Goal: Transaction & Acquisition: Purchase product/service

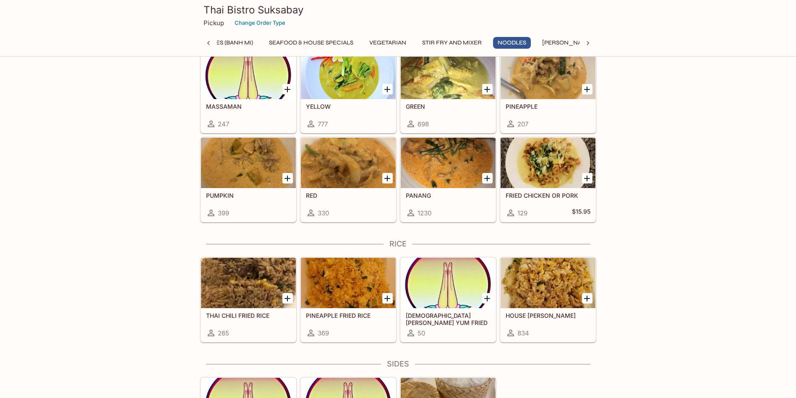
scroll to position [2099, 0]
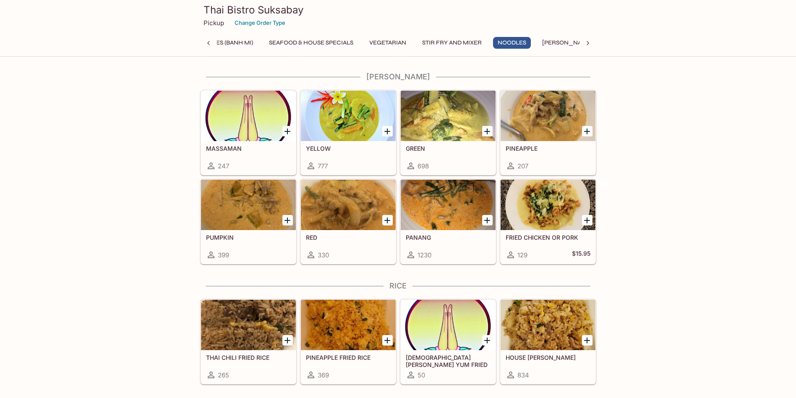
click at [487, 134] on icon "Add GREEN" at bounding box center [487, 131] width 10 height 10
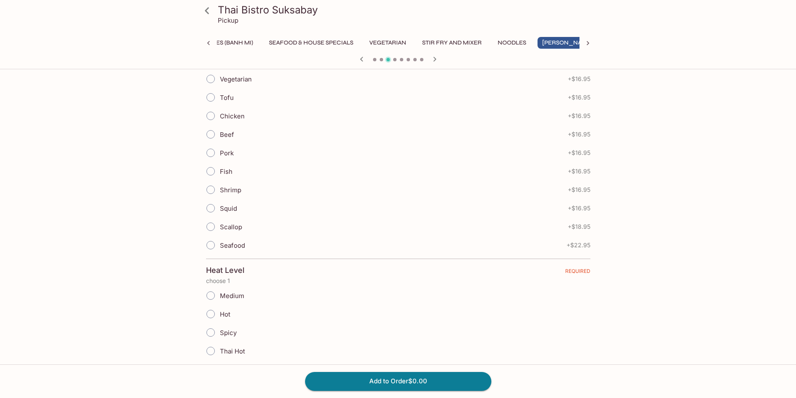
scroll to position [126, 0]
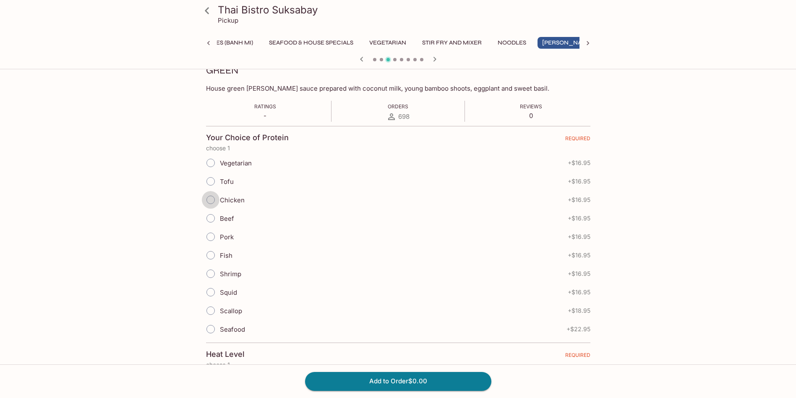
click at [212, 199] on input "Chicken" at bounding box center [211, 200] width 18 height 18
radio input "true"
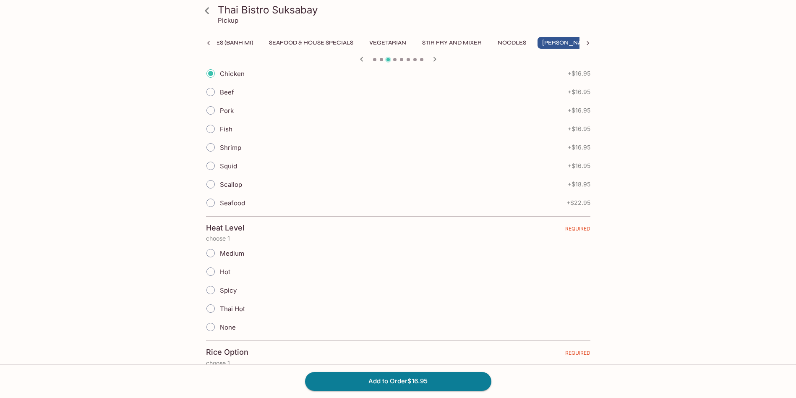
scroll to position [336, 0]
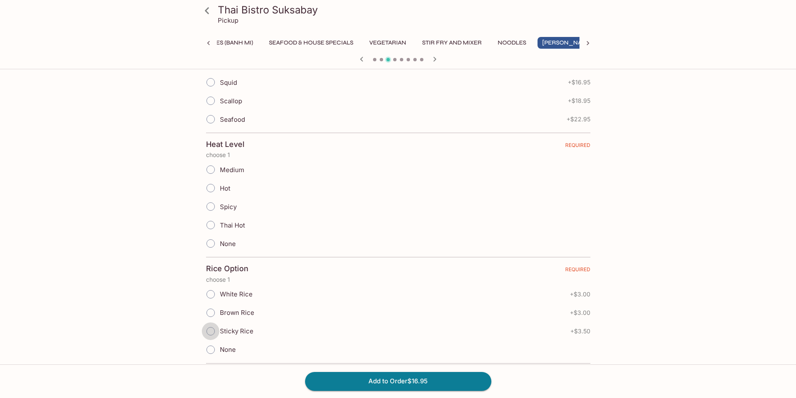
click at [212, 333] on input "Sticky Rice" at bounding box center [211, 331] width 18 height 18
radio input "true"
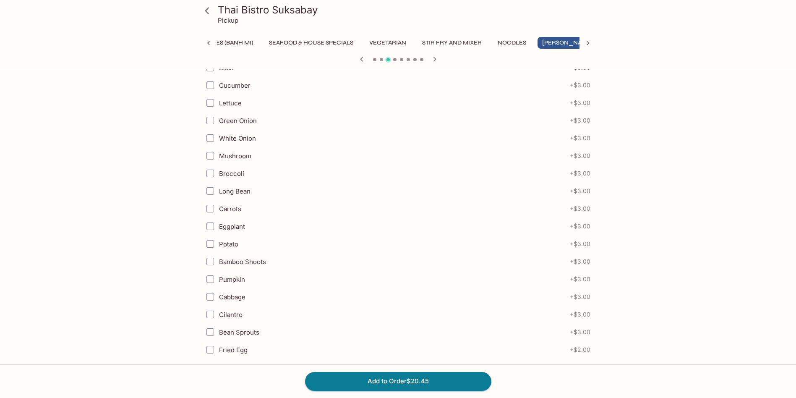
scroll to position [881, 0]
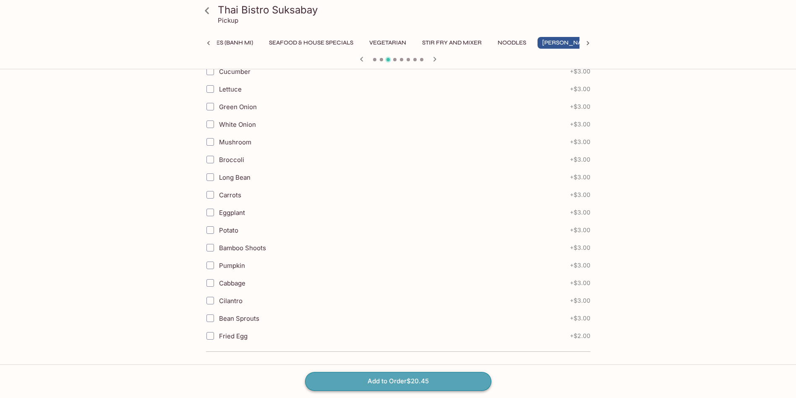
click at [384, 383] on button "Add to Order $20.45" at bounding box center [398, 381] width 186 height 18
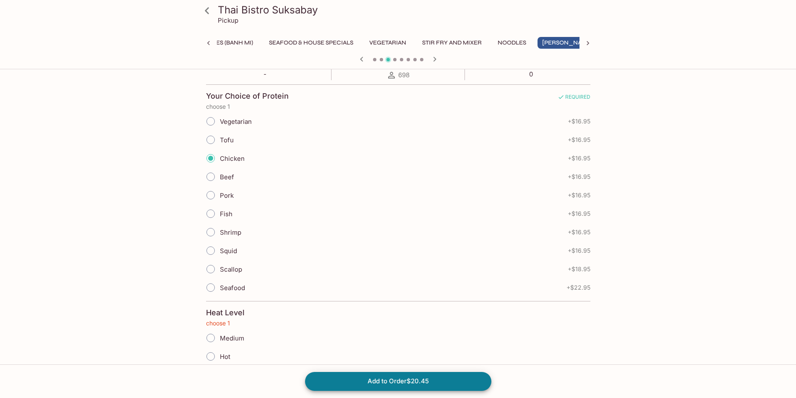
scroll to position [0, 0]
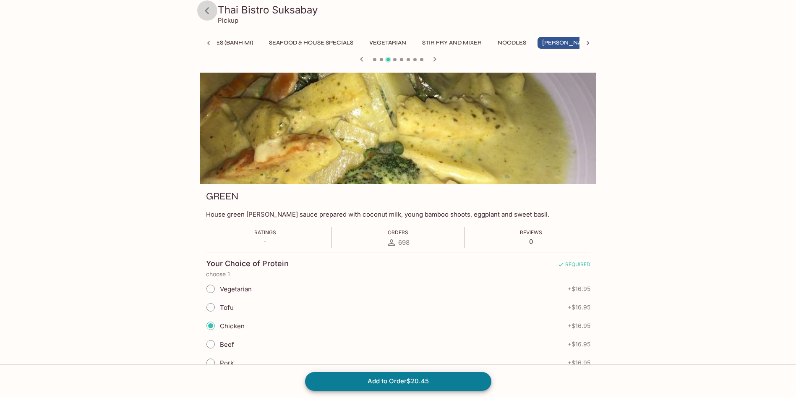
click at [206, 10] on icon at bounding box center [207, 10] width 4 height 7
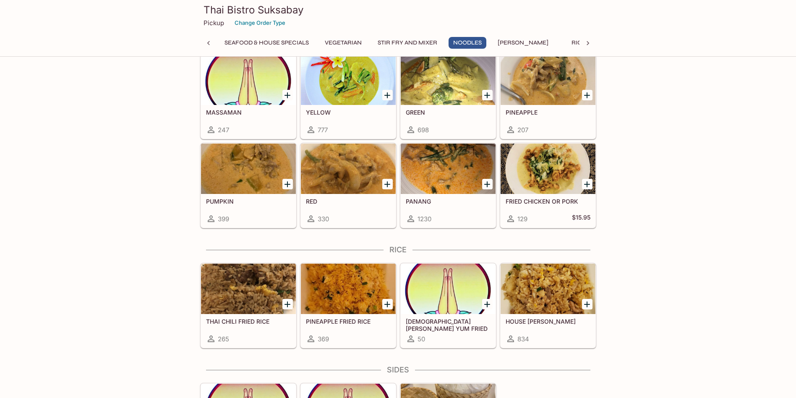
scroll to position [2015, 0]
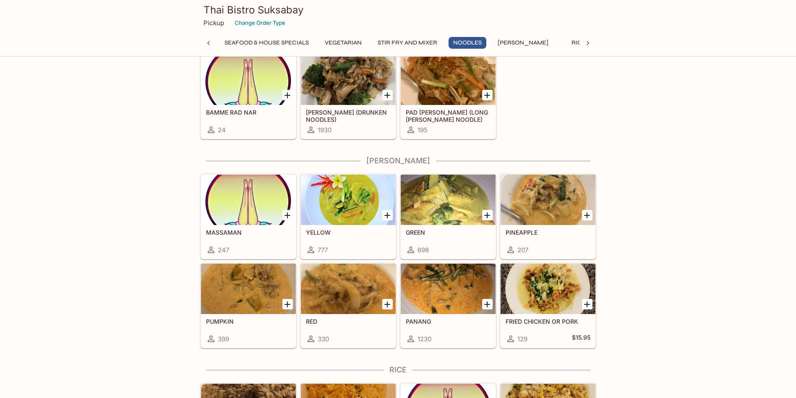
click at [484, 216] on icon "Add GREEN" at bounding box center [487, 215] width 10 height 10
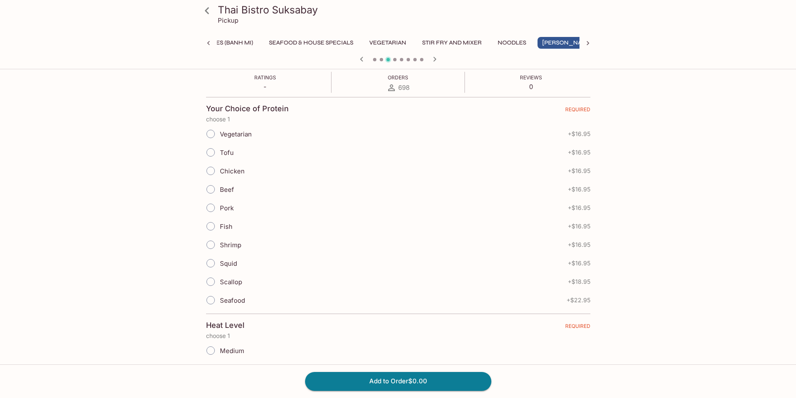
scroll to position [168, 0]
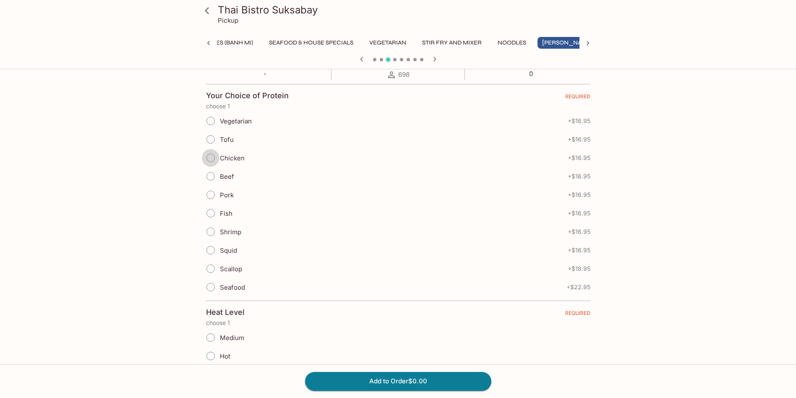
click at [207, 155] on input "Chicken" at bounding box center [211, 158] width 18 height 18
radio input "true"
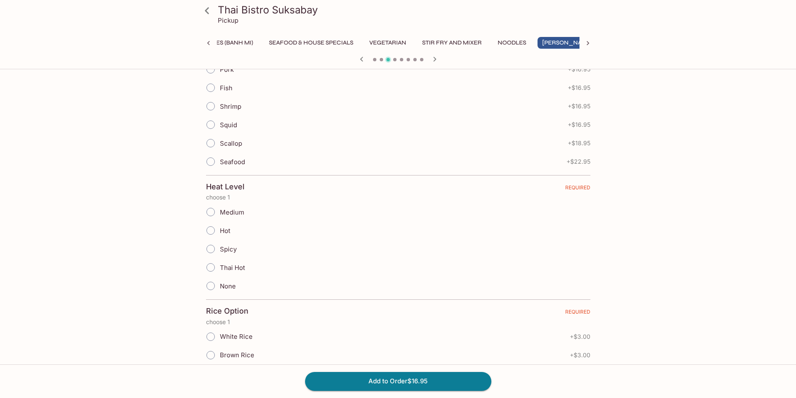
scroll to position [378, 0]
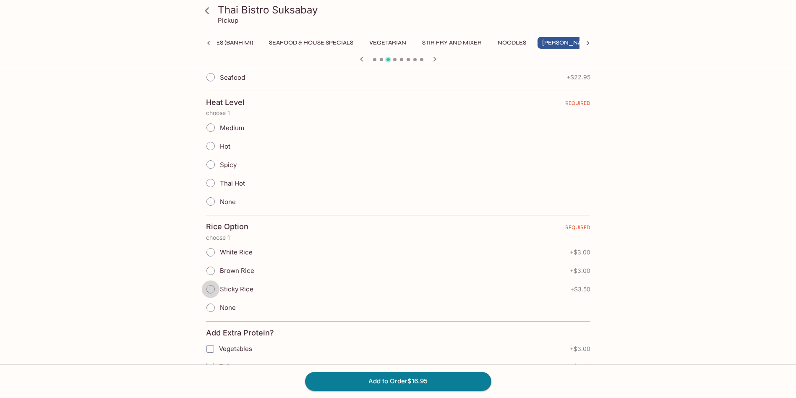
click at [212, 289] on input "Sticky Rice" at bounding box center [211, 289] width 18 height 18
radio input "true"
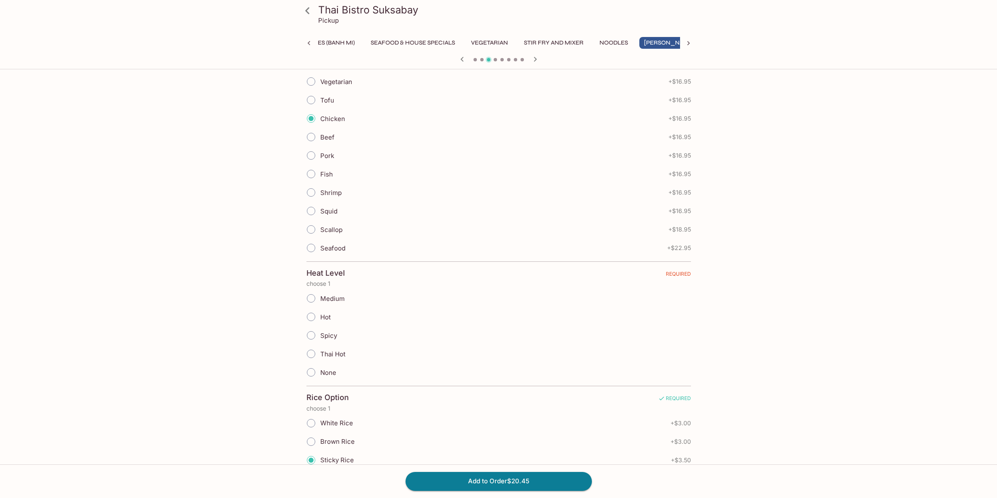
scroll to position [0, 0]
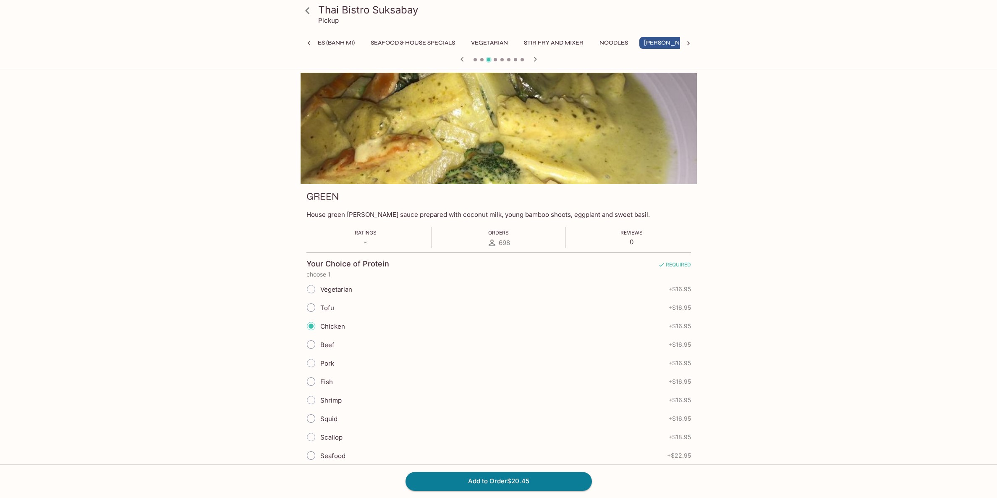
click at [561, 41] on button "Stir Fry and Mixer" at bounding box center [553, 43] width 69 height 12
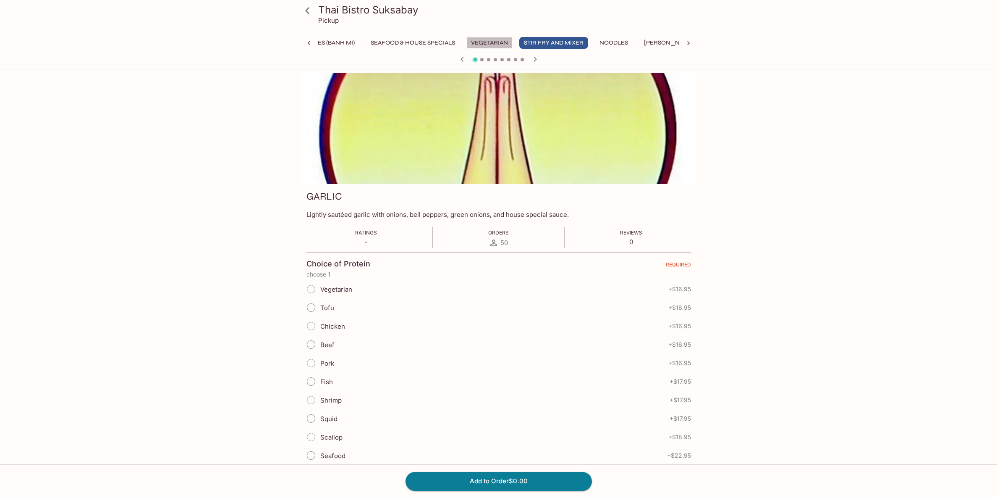
click at [489, 39] on button "Vegetarian" at bounding box center [489, 43] width 46 height 12
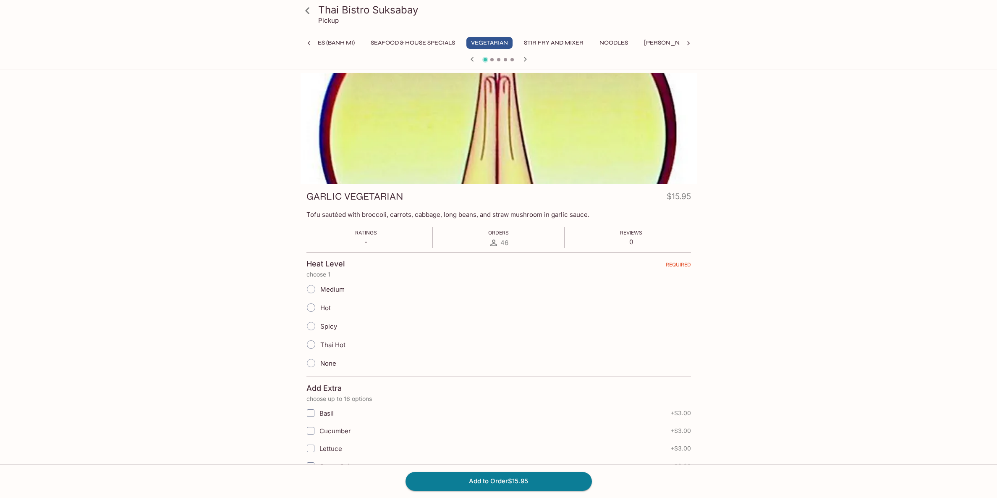
drag, startPoint x: 439, startPoint y: 38, endPoint x: 426, endPoint y: 38, distance: 13.4
click at [426, 38] on button "Seafood & House Specials" at bounding box center [413, 43] width 94 height 12
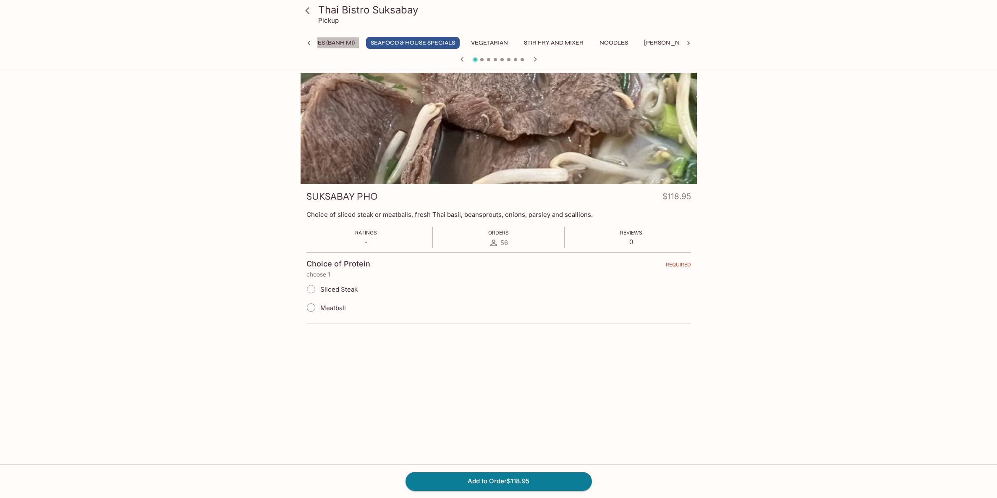
click at [331, 44] on button "Sandwiches (Banh Mi)" at bounding box center [320, 43] width 80 height 12
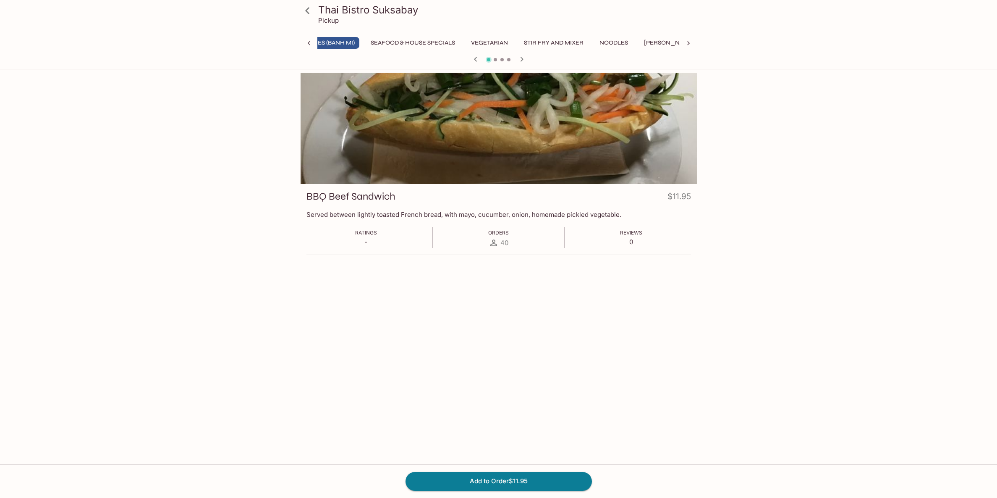
scroll to position [0, 214]
click at [573, 45] on button "Stir Fry and Mixer" at bounding box center [590, 43] width 69 height 12
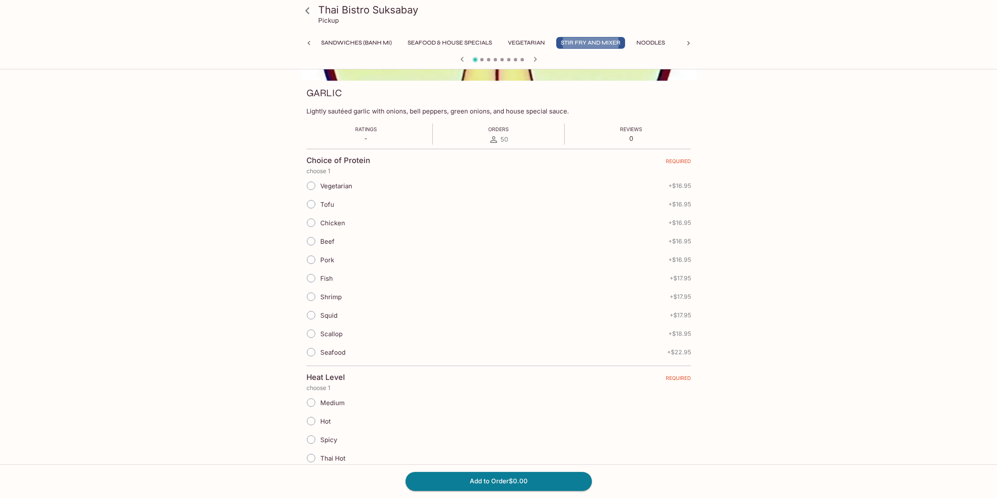
scroll to position [0, 0]
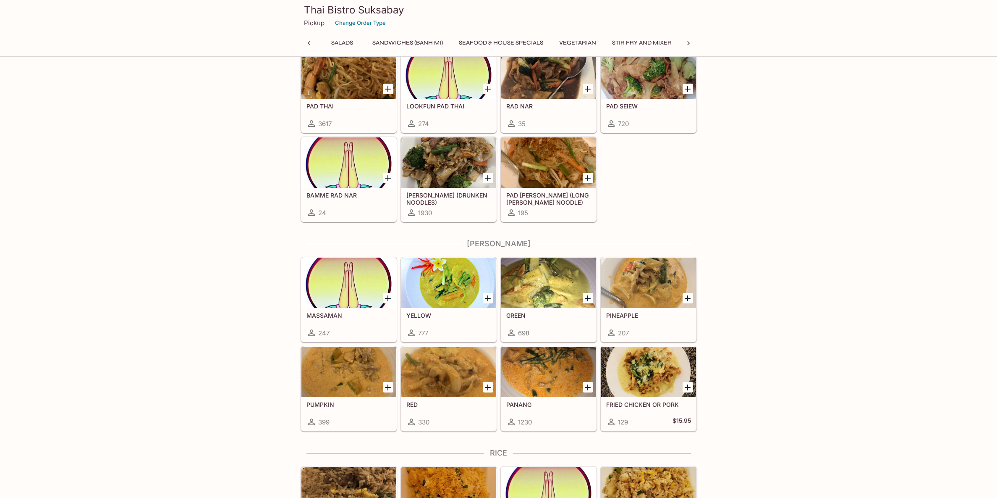
scroll to position [0, 207]
click at [587, 387] on icon "Add PANANG" at bounding box center [588, 387] width 6 height 6
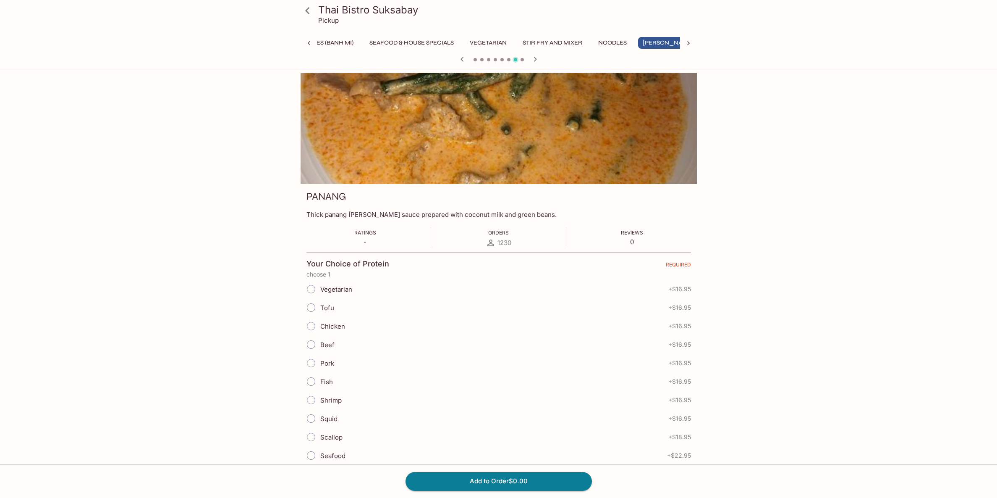
click at [308, 11] on icon at bounding box center [307, 10] width 15 height 15
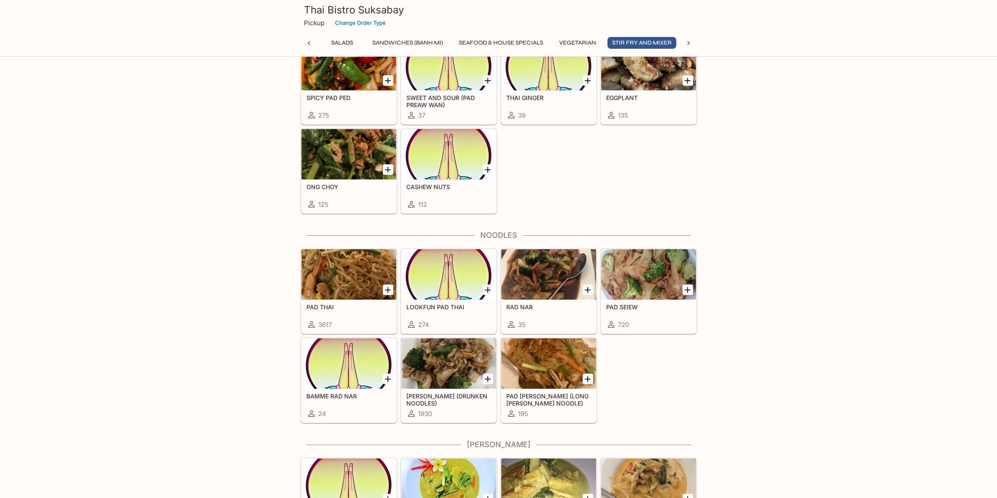
scroll to position [1881, 0]
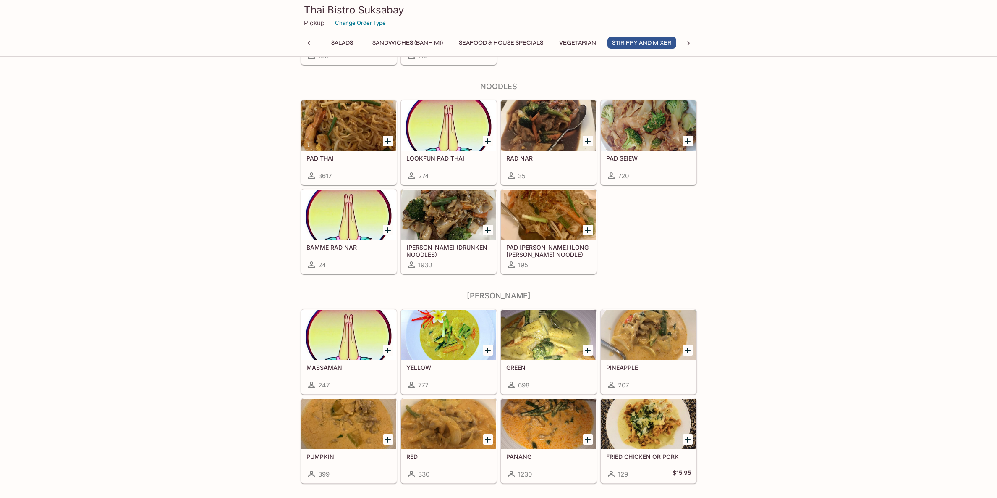
click at [587, 350] on icon "Add GREEN" at bounding box center [588, 350] width 6 height 6
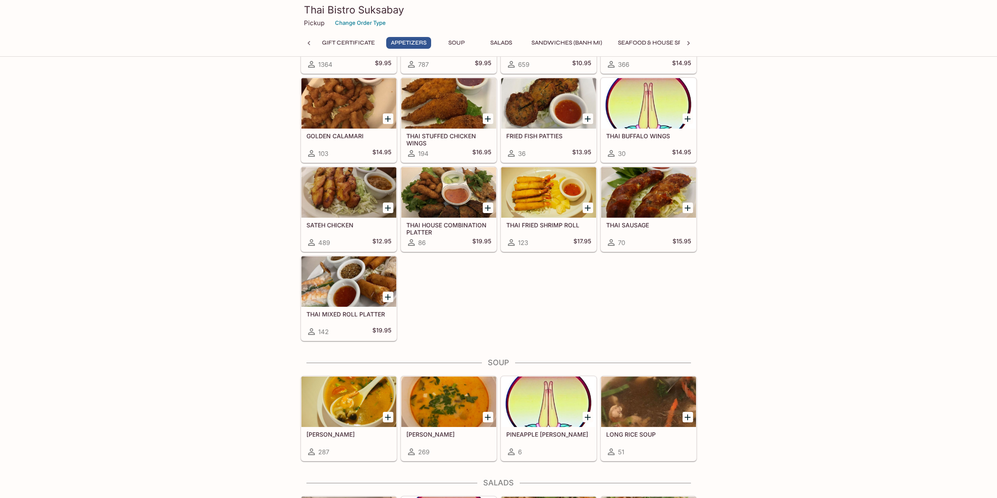
scroll to position [52, 0]
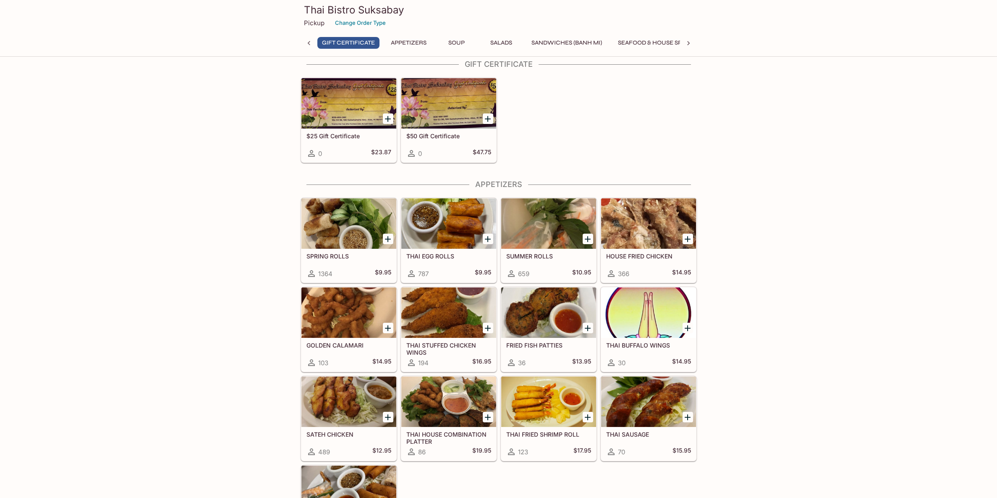
click at [586, 240] on icon "Add SUMMER ROLLS" at bounding box center [588, 239] width 10 height 10
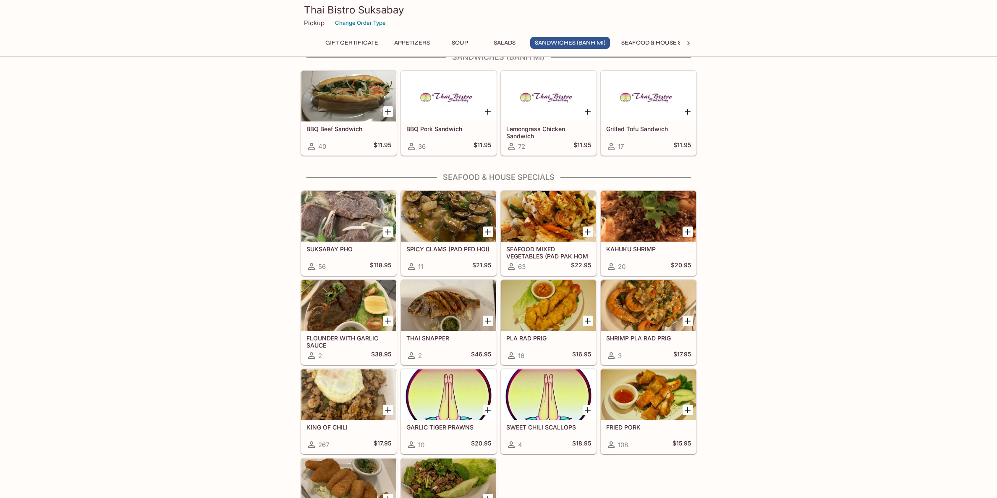
scroll to position [993, 0]
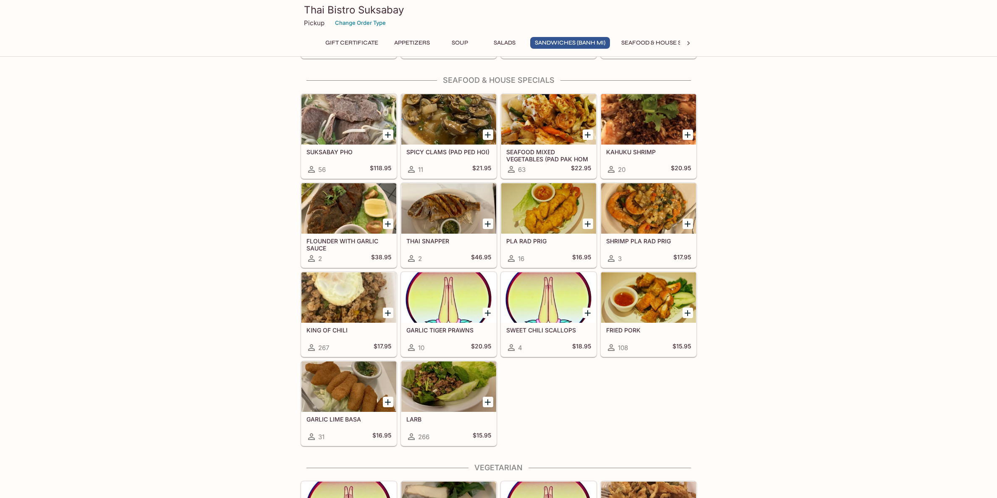
click at [487, 398] on icon "Add LARB" at bounding box center [488, 402] width 10 height 10
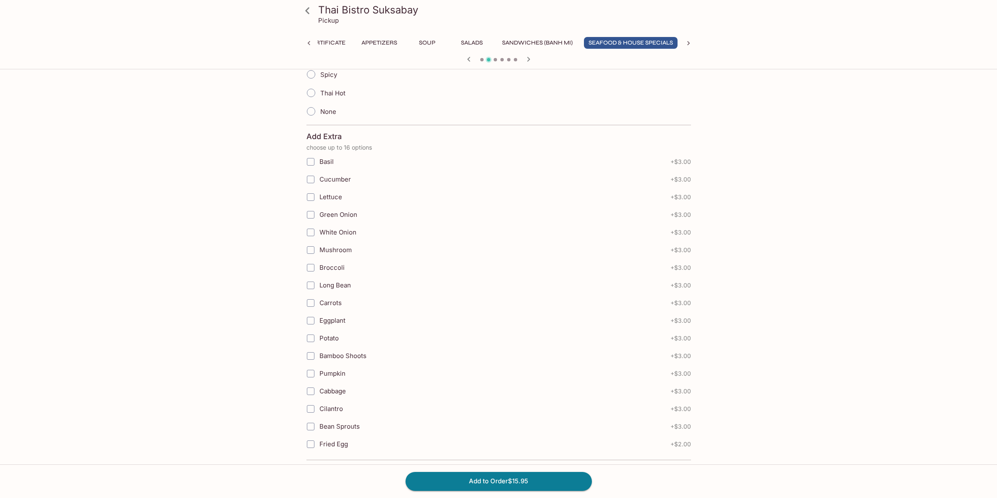
scroll to position [355, 0]
